Goal: Information Seeking & Learning: Learn about a topic

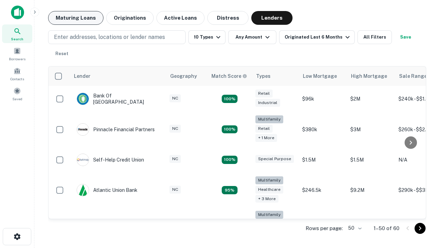
click at [76, 18] on button "Maturing Loans" at bounding box center [75, 18] width 55 height 14
